Goal: Transaction & Acquisition: Purchase product/service

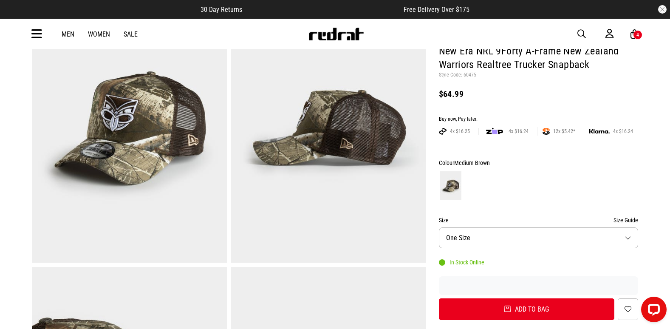
click at [36, 34] on icon at bounding box center [36, 34] width 11 height 14
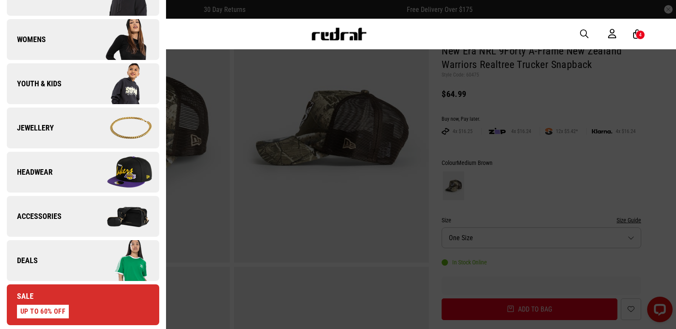
scroll to position [255, 0]
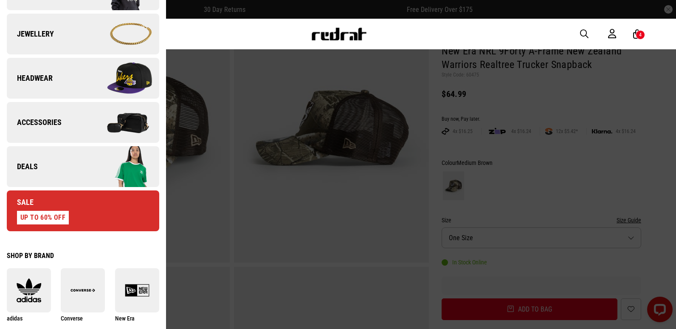
click at [53, 160] on link "Deals" at bounding box center [83, 166] width 152 height 41
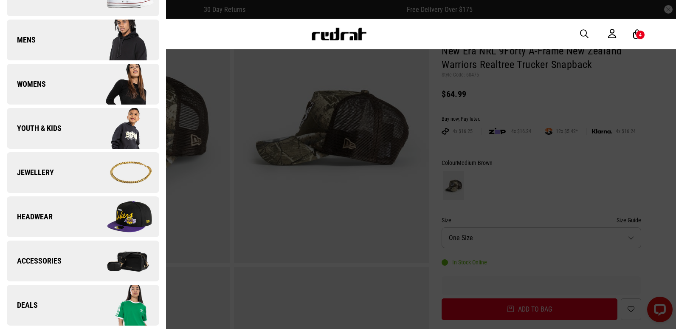
scroll to position [0, 0]
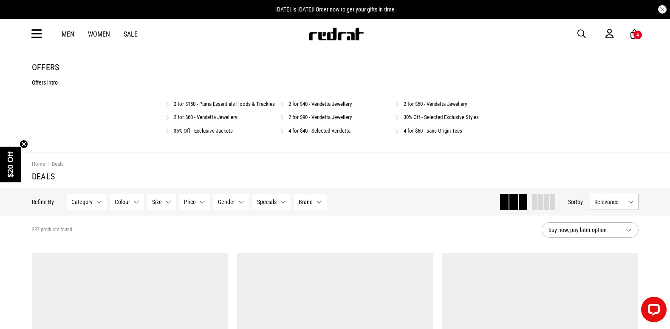
click at [189, 102] on link "2 for $150 - Puma Essentials Hoods & Trackies" at bounding box center [224, 104] width 101 height 6
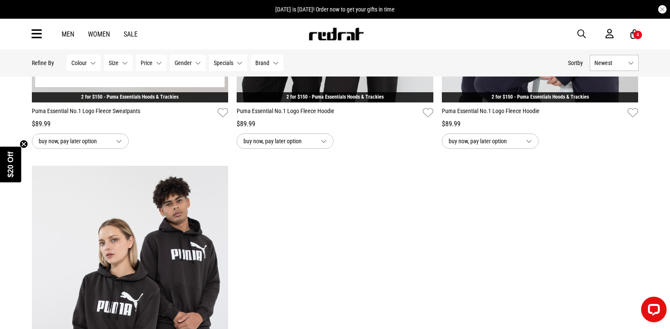
scroll to position [552, 0]
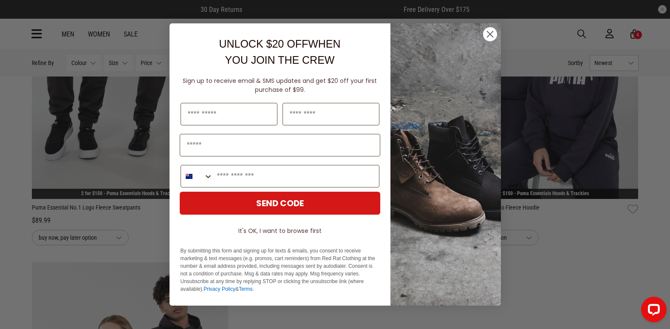
click at [491, 33] on icon "Close dialog" at bounding box center [490, 34] width 6 height 6
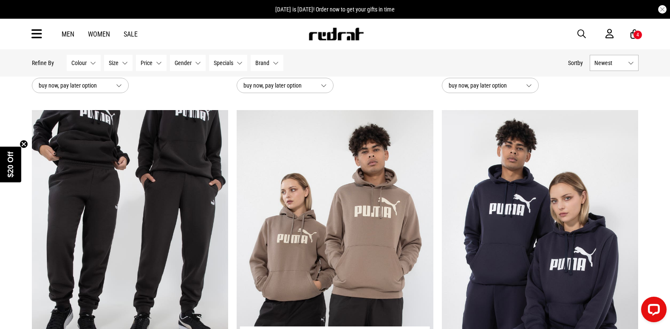
scroll to position [595, 0]
